Goal: Find specific page/section: Find specific page/section

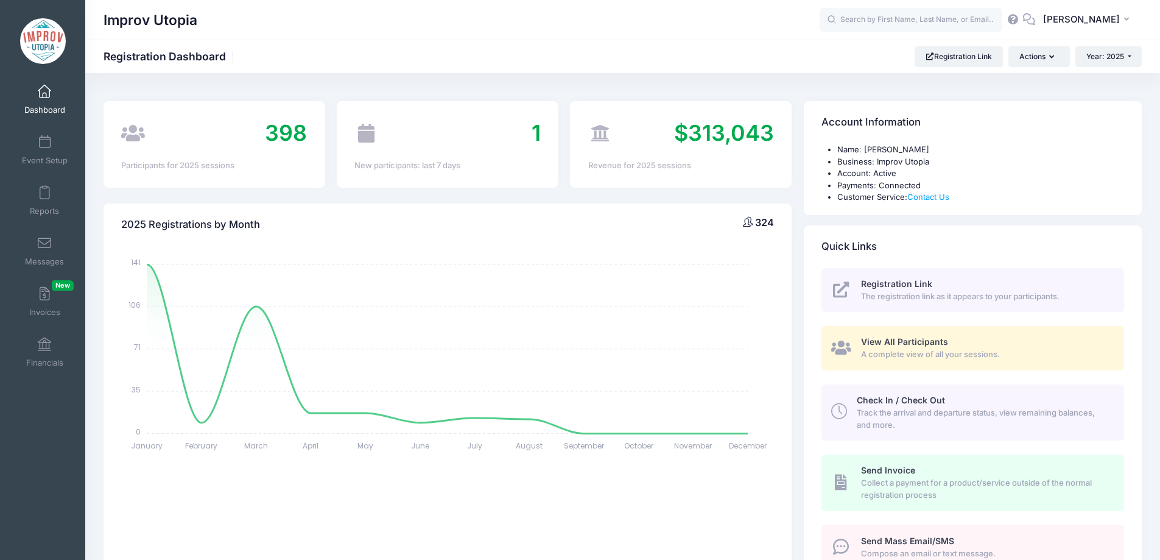
select select
click at [44, 248] on span at bounding box center [44, 243] width 0 height 13
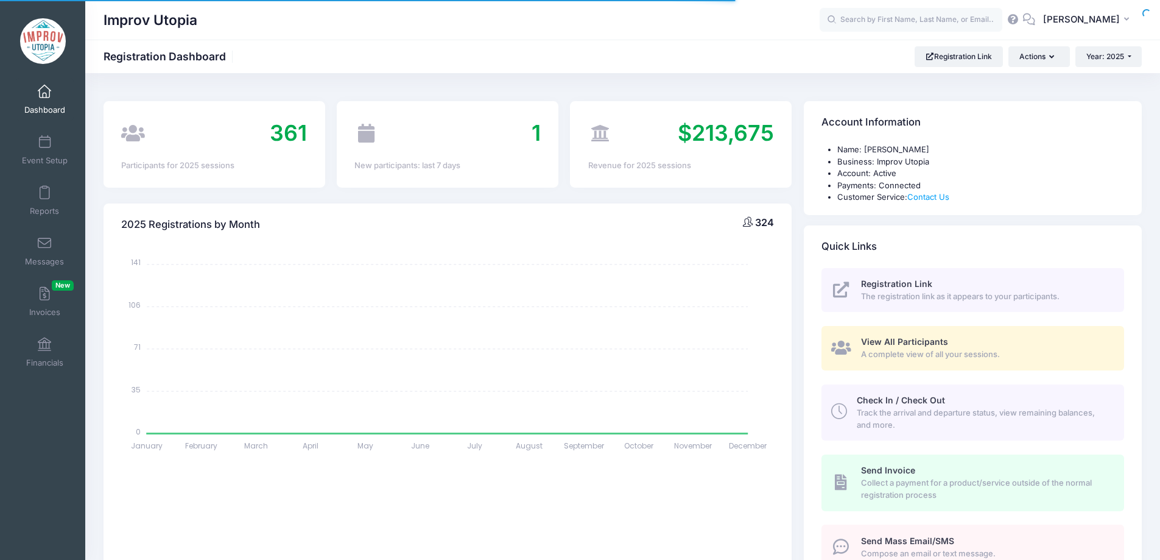
select select
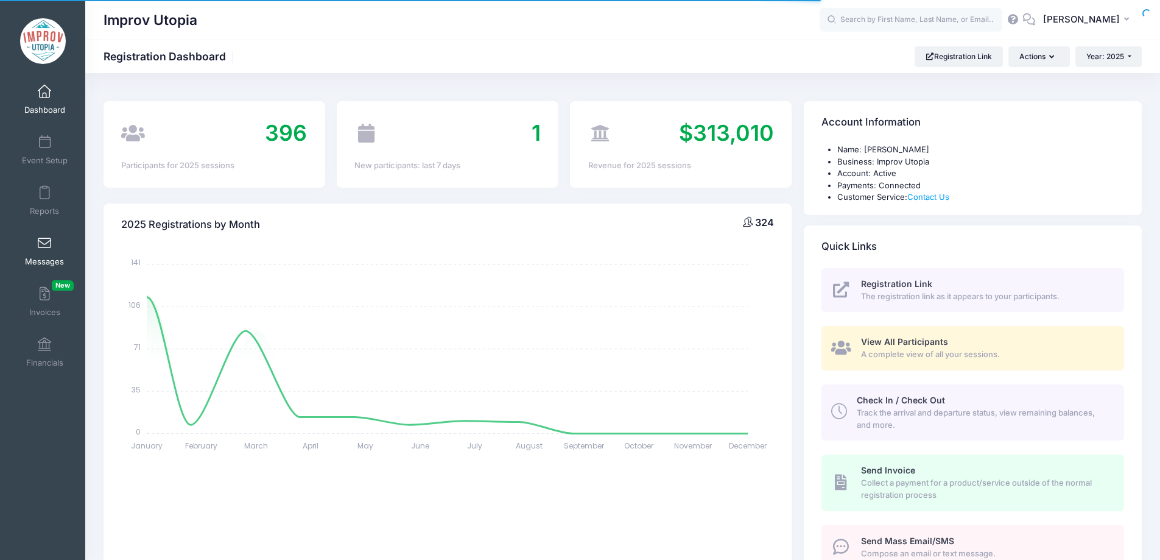
click at [44, 250] on span at bounding box center [44, 243] width 0 height 13
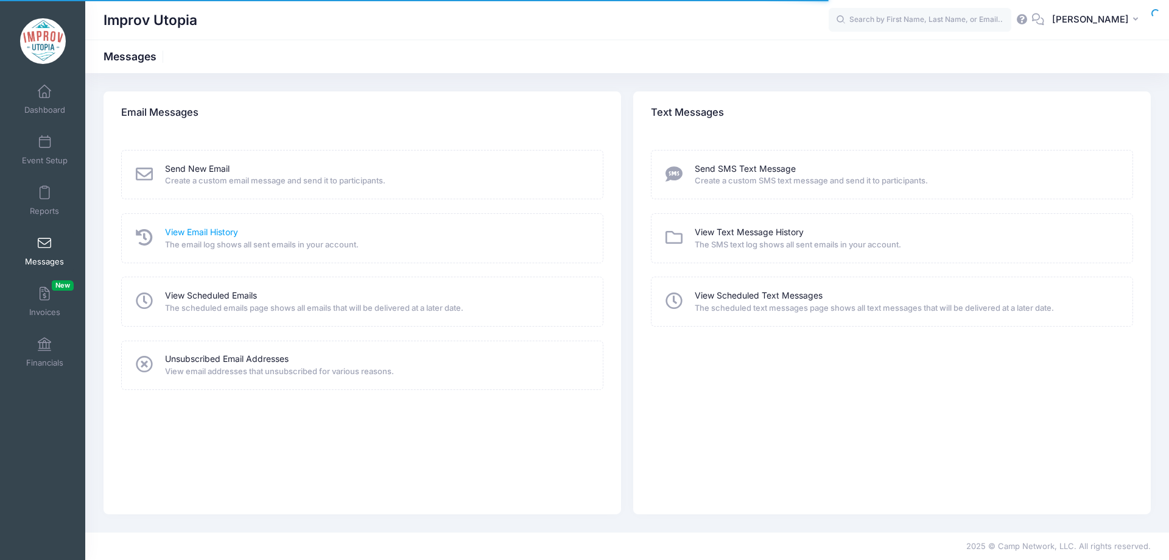
click at [200, 230] on link "View Email History" at bounding box center [201, 232] width 73 height 13
